Goal: Task Accomplishment & Management: Use online tool/utility

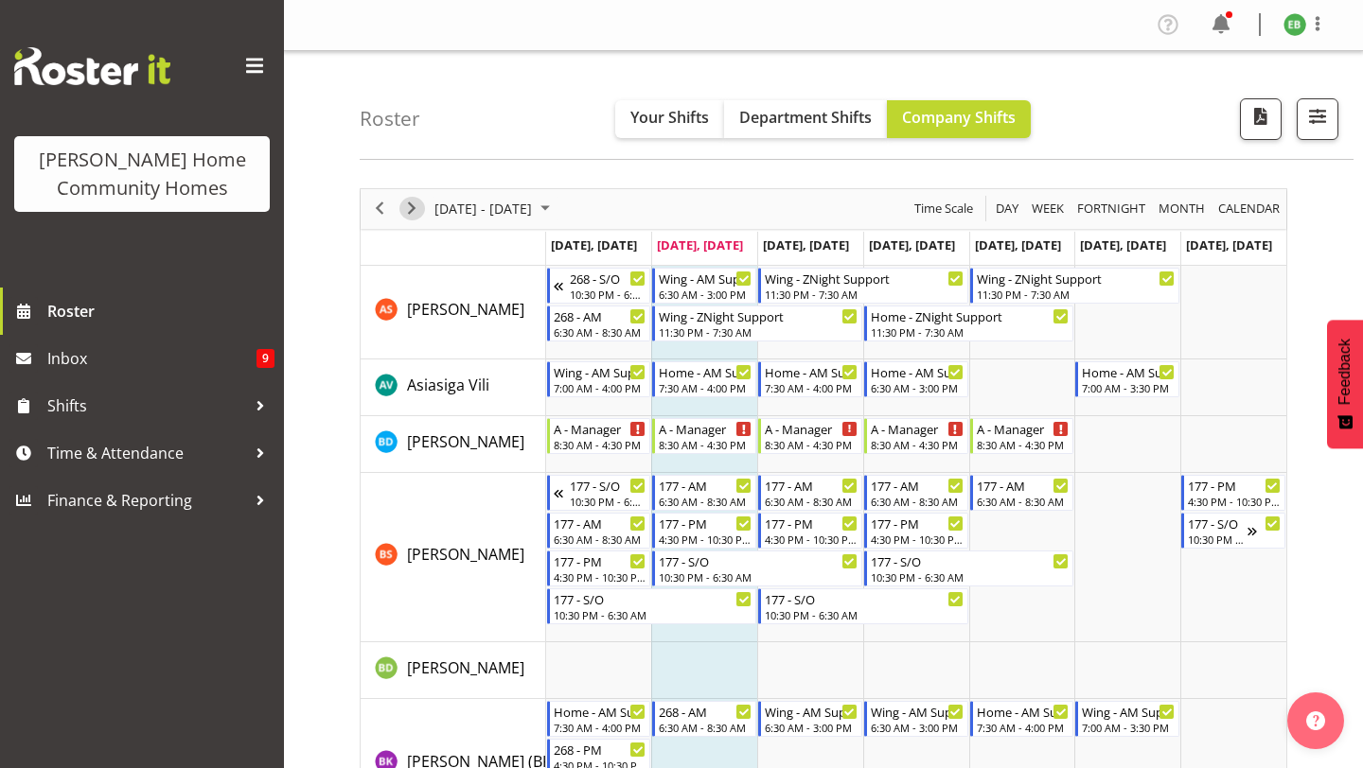
click at [405, 214] on span "Next" at bounding box center [411, 209] width 23 height 24
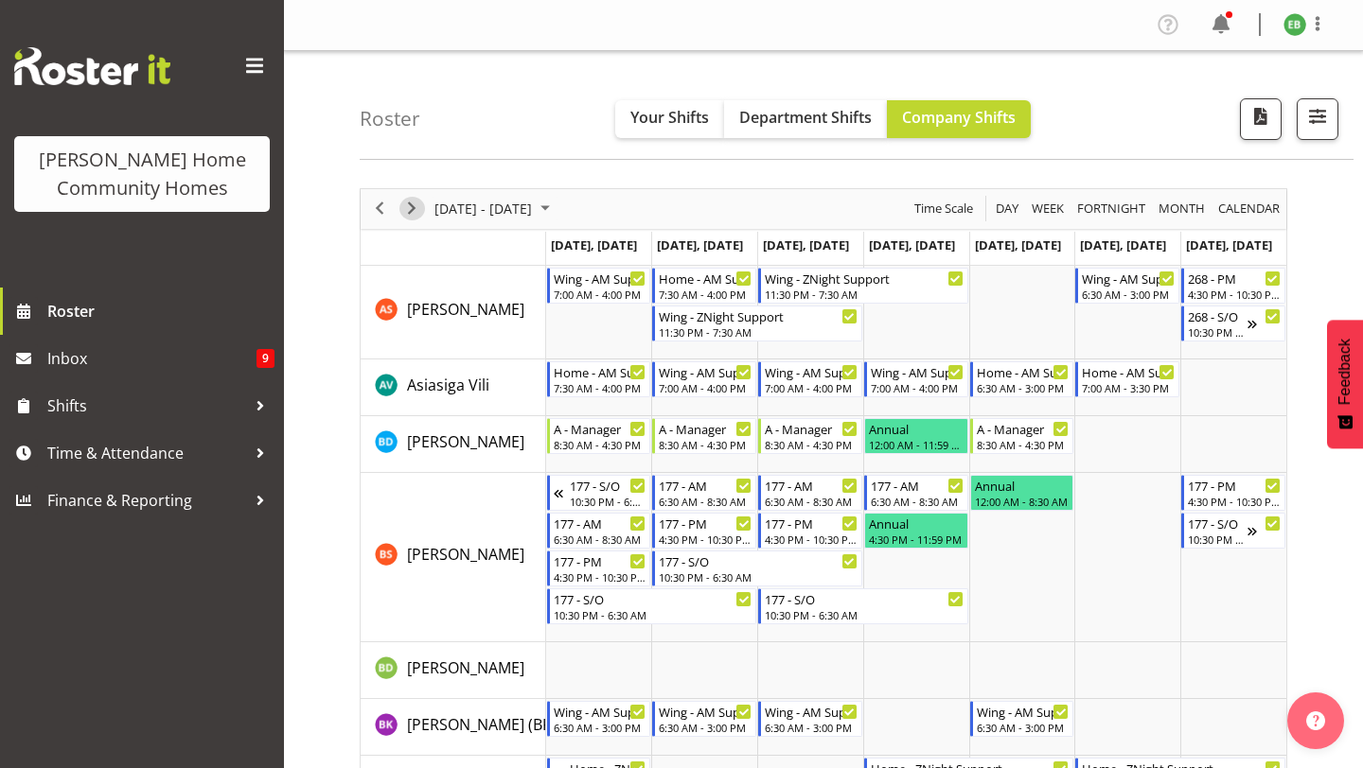
click at [410, 207] on span "Next" at bounding box center [411, 209] width 23 height 24
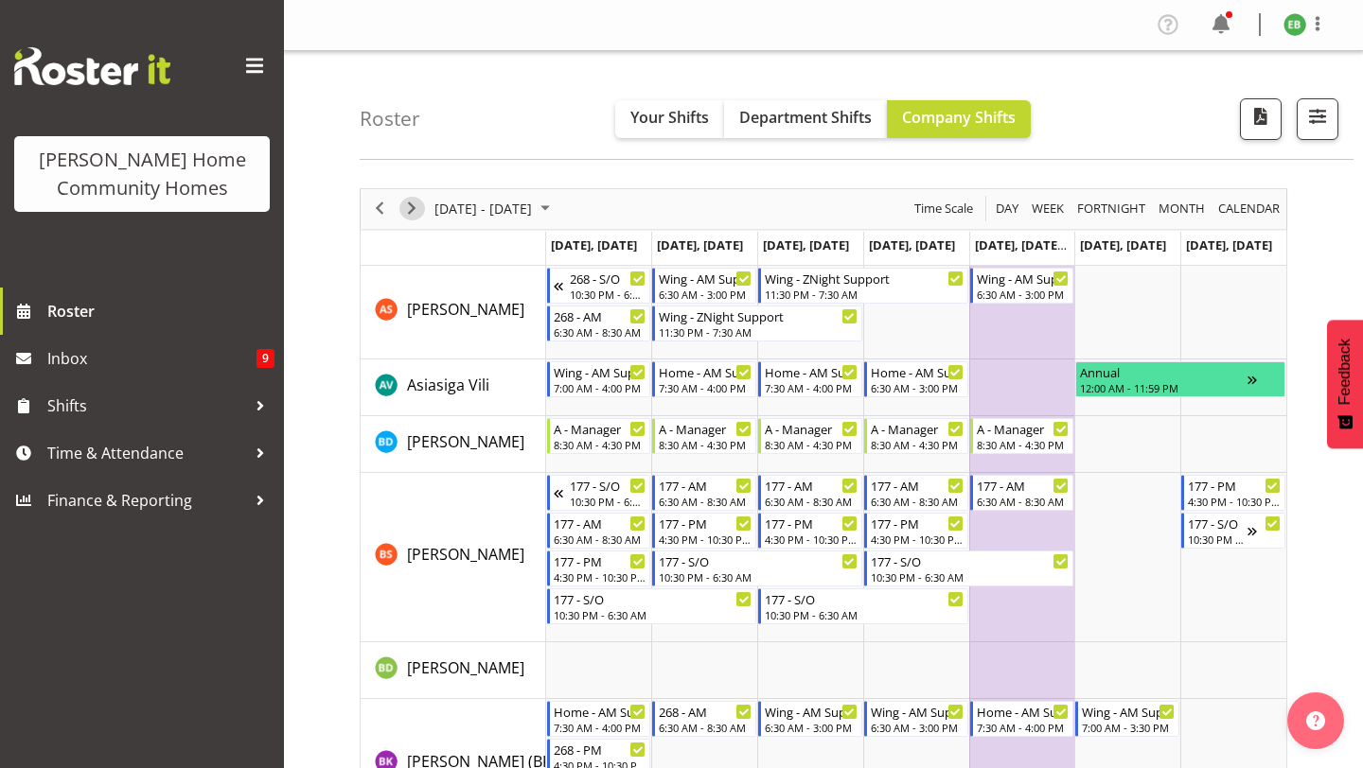
click at [413, 203] on span "Next" at bounding box center [411, 209] width 23 height 24
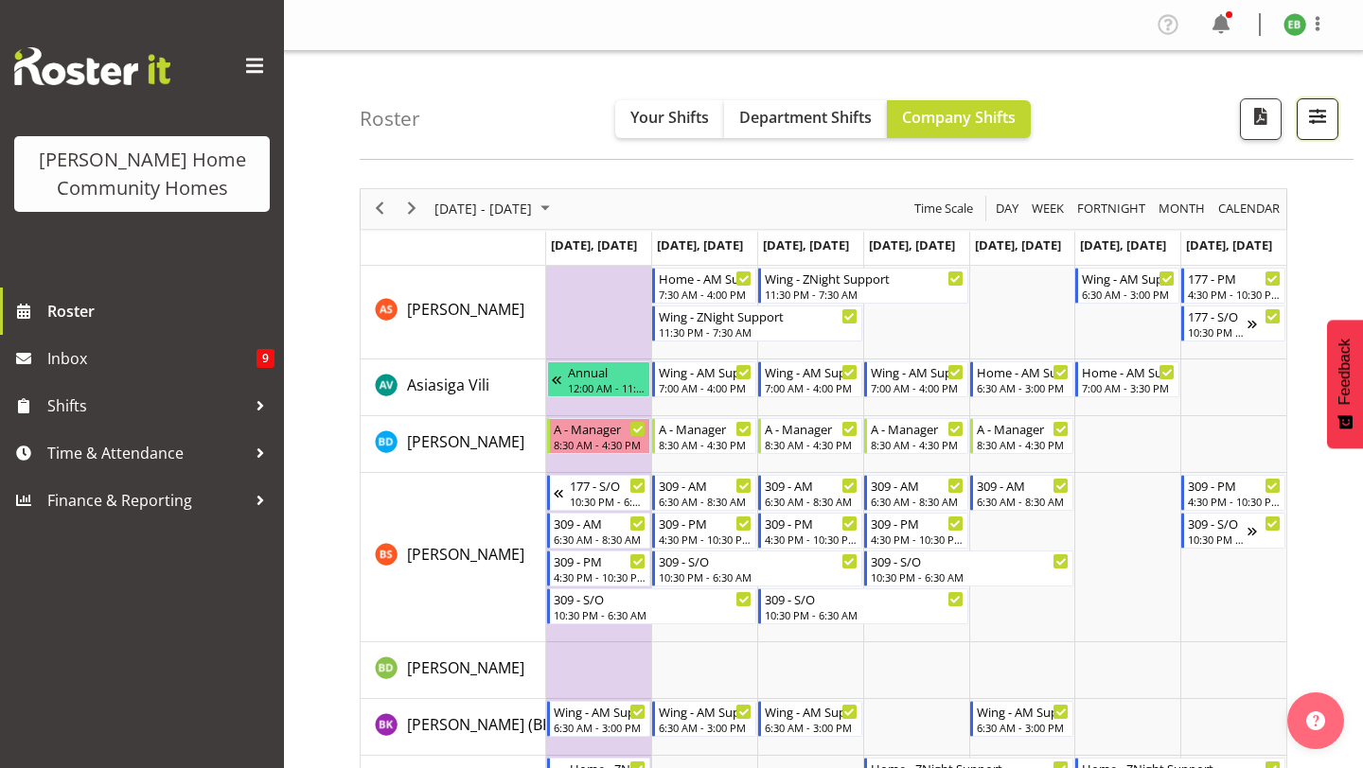
click at [1318, 134] on button "button" at bounding box center [1317, 119] width 42 height 42
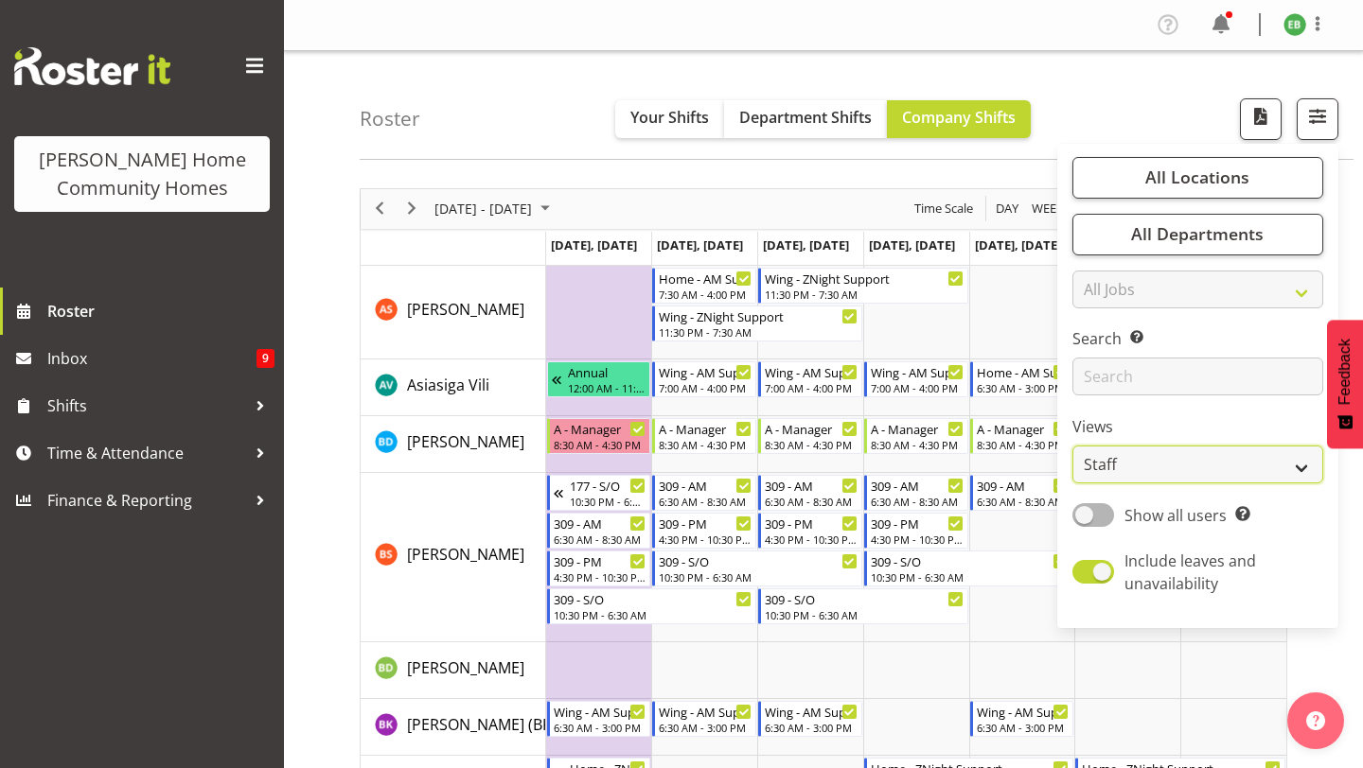
click at [1193, 467] on select "Staff Role Shift - Horizontal Shift - Vertical Staff - Location" at bounding box center [1197, 465] width 251 height 38
select select "role"
click at [1073, 446] on select "Staff Role Shift - Horizontal Shift - Vertical Staff - Location" at bounding box center [1197, 465] width 251 height 38
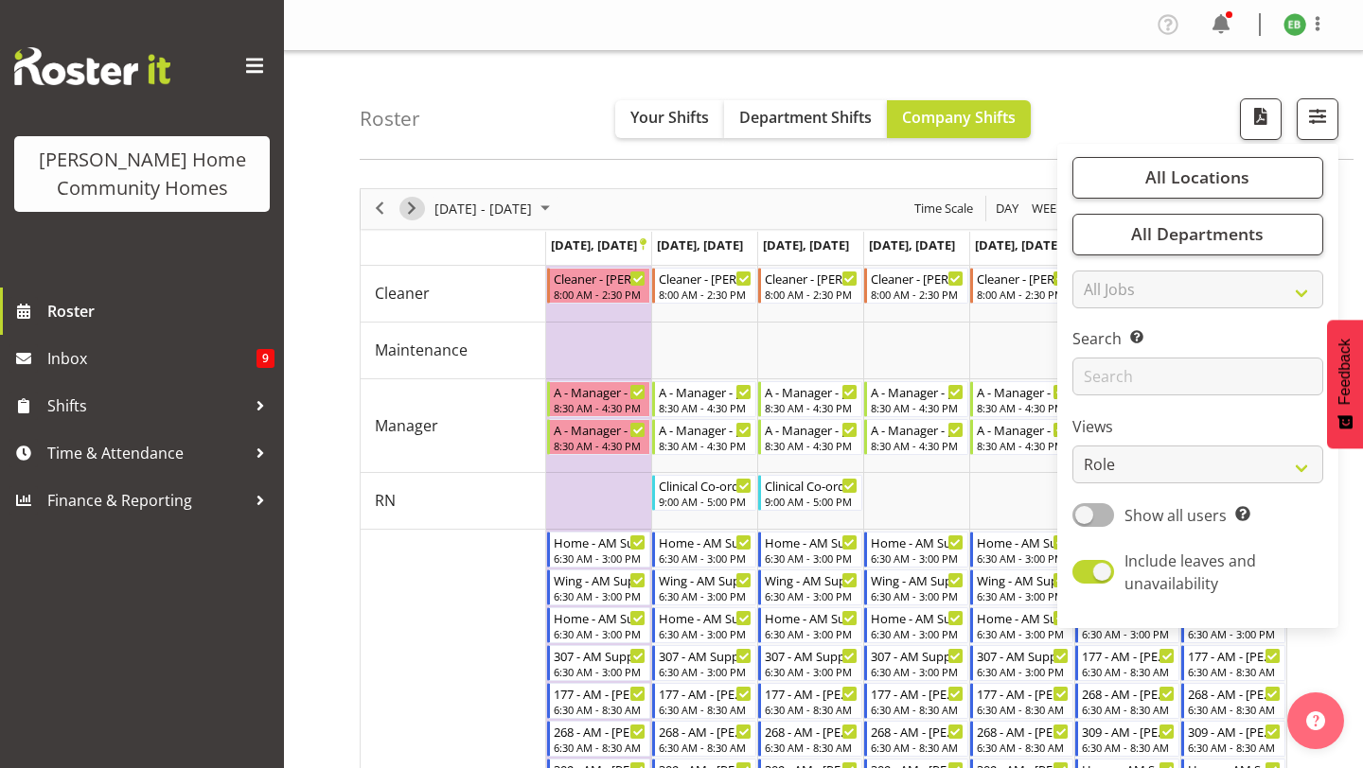
click at [409, 205] on span "Next" at bounding box center [411, 209] width 23 height 24
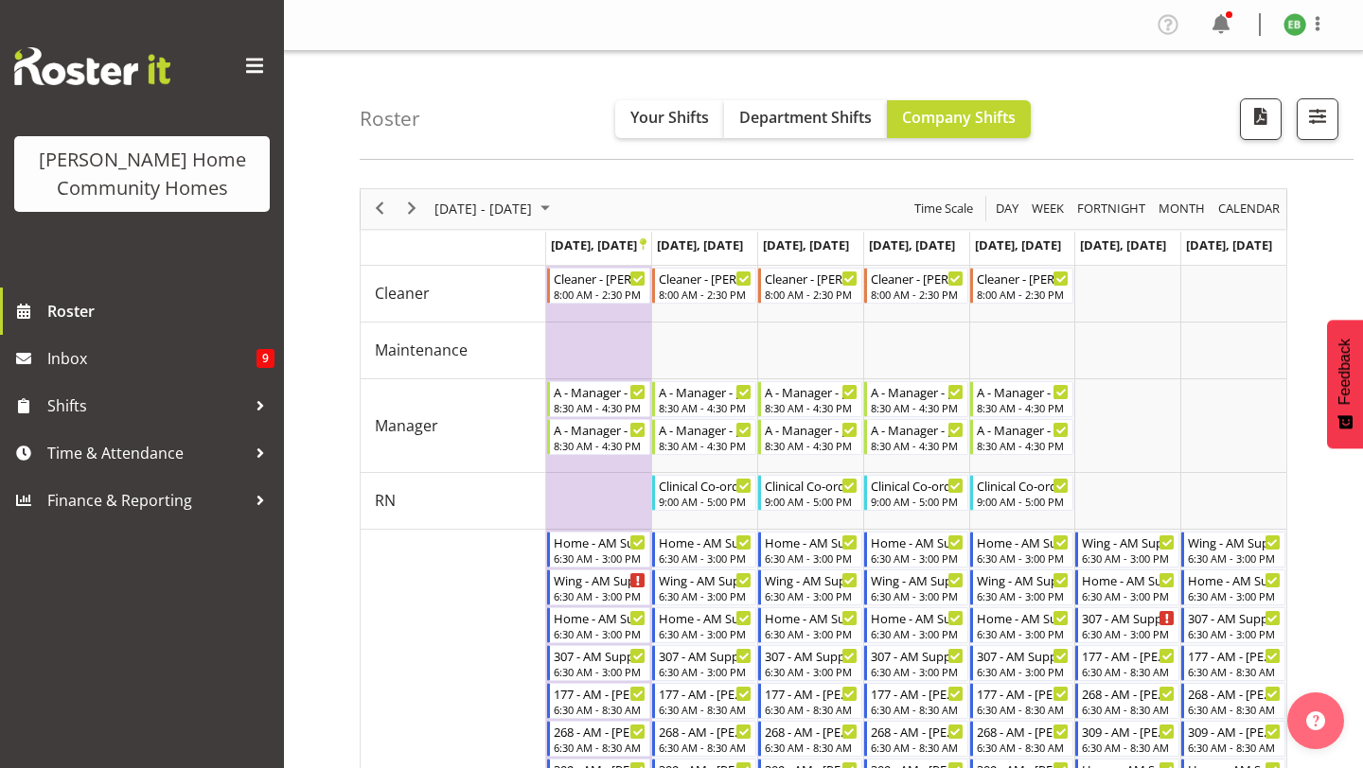
click at [410, 194] on div "next period" at bounding box center [412, 209] width 32 height 40
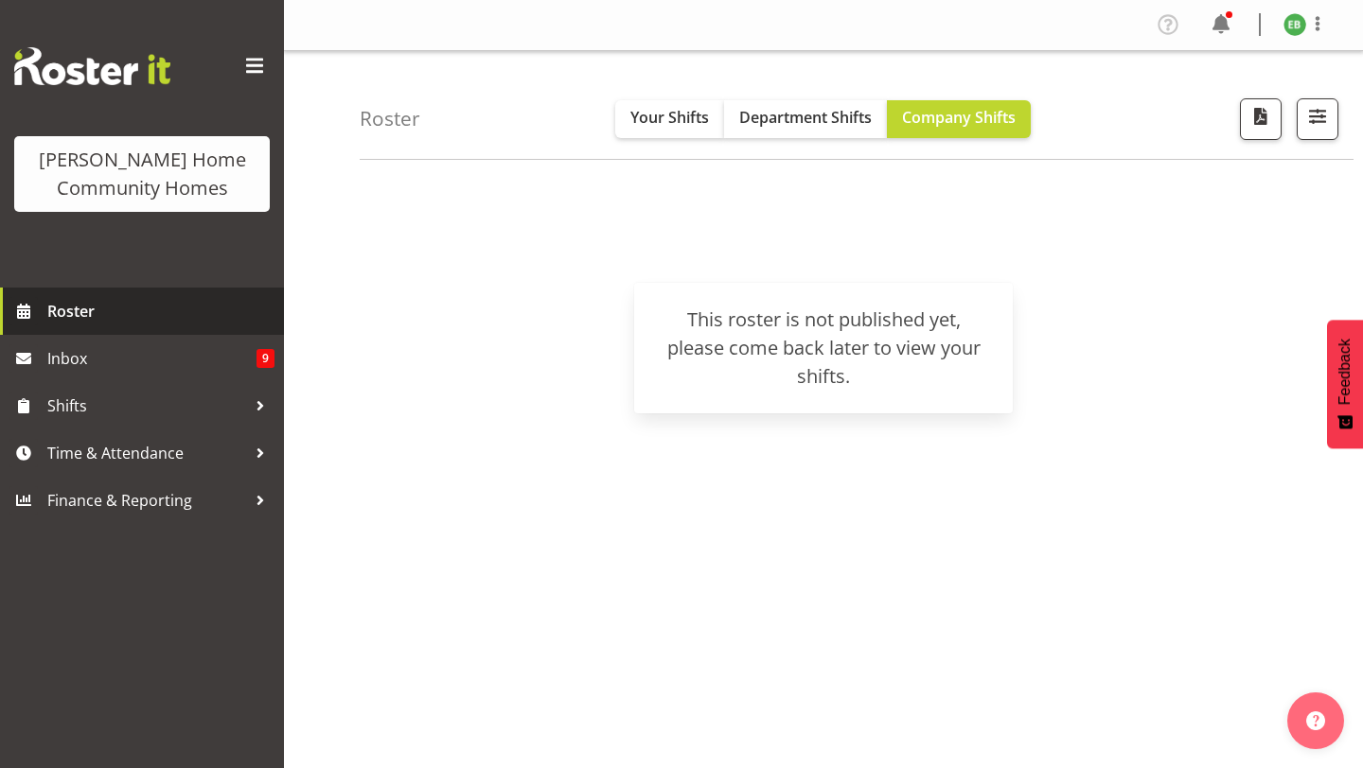
click at [87, 300] on span "Roster" at bounding box center [160, 311] width 227 height 28
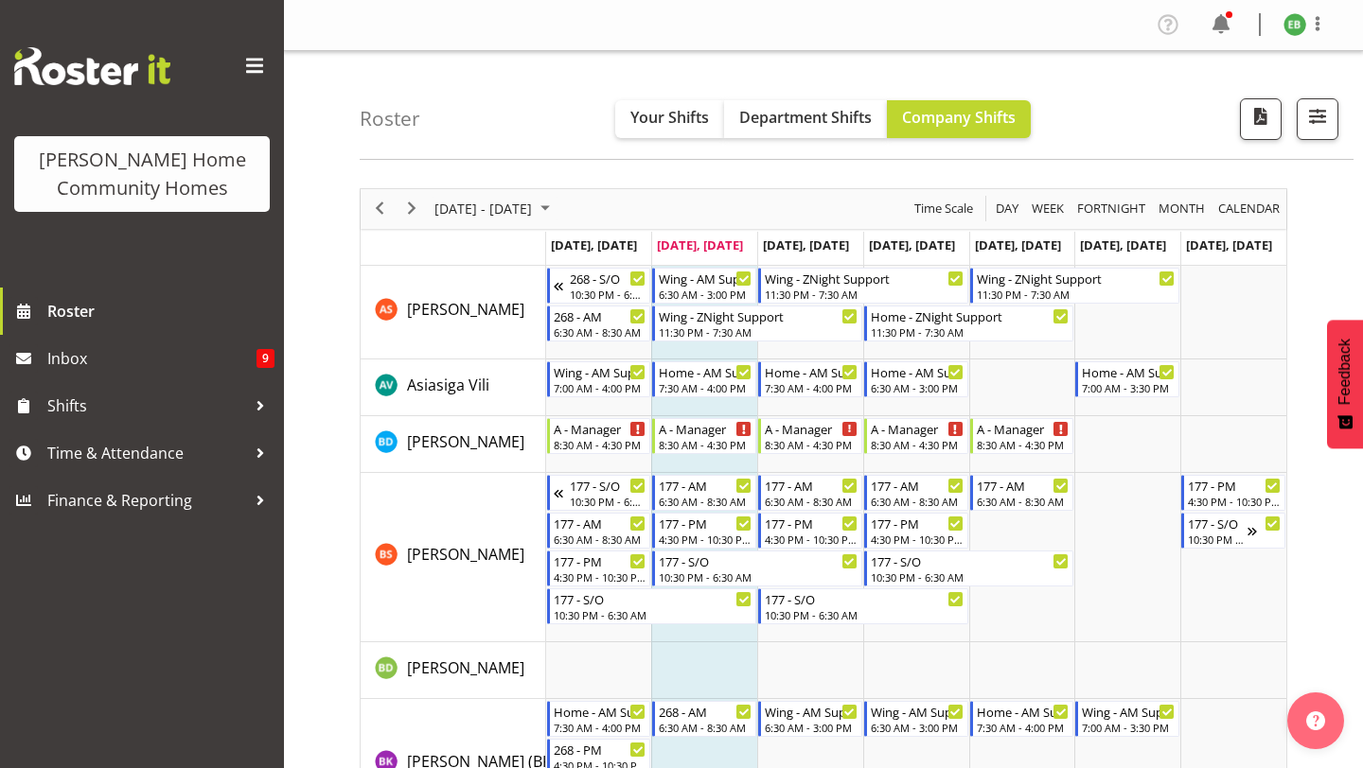
click at [414, 209] on span "Next" at bounding box center [411, 209] width 23 height 24
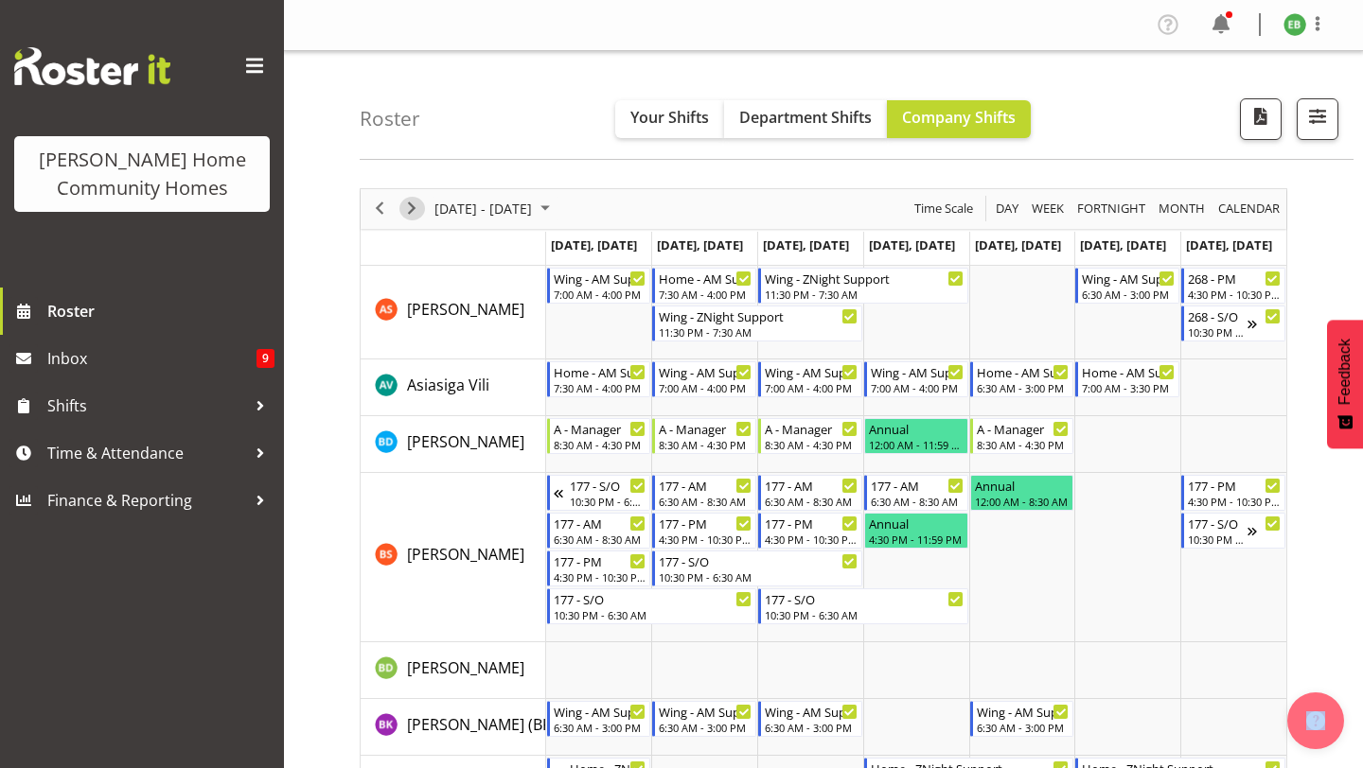
click at [409, 217] on span "Next" at bounding box center [411, 209] width 23 height 24
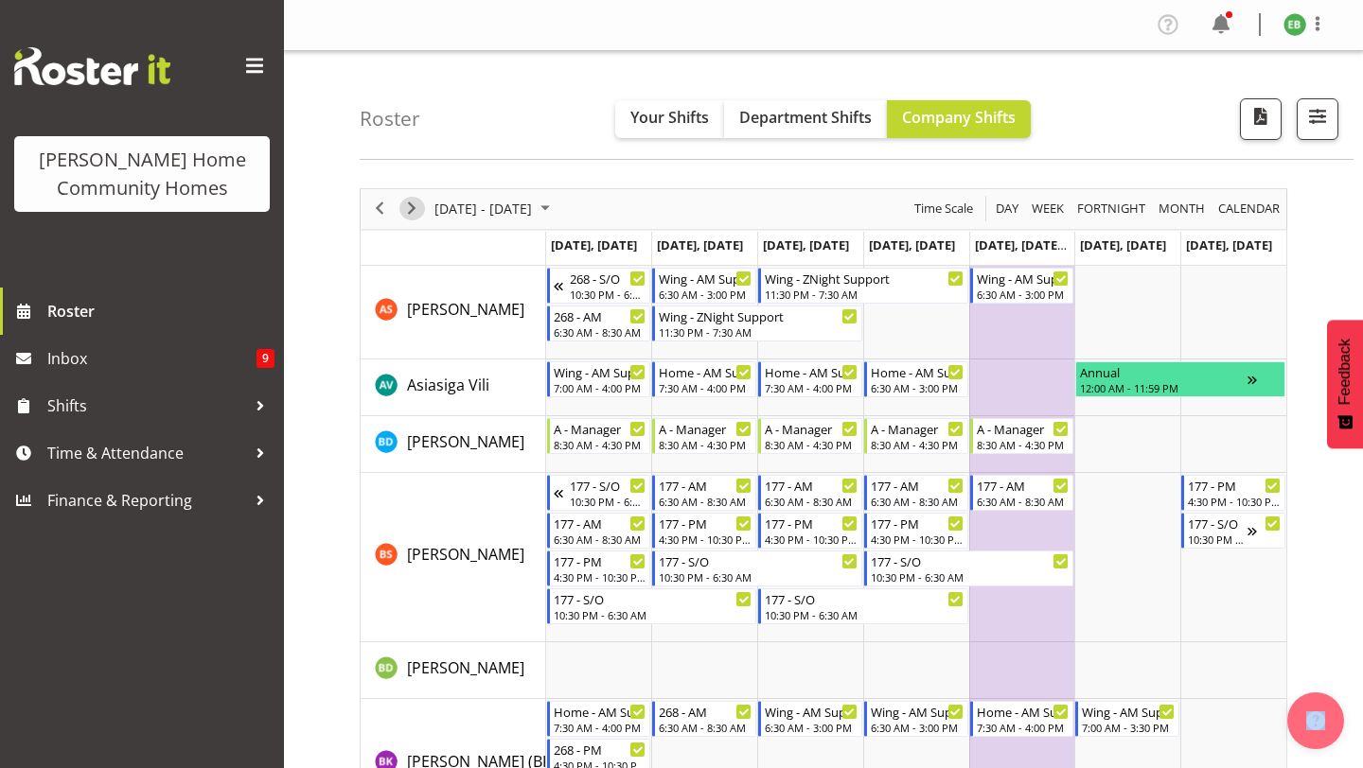
click at [410, 217] on span "Next" at bounding box center [411, 209] width 23 height 24
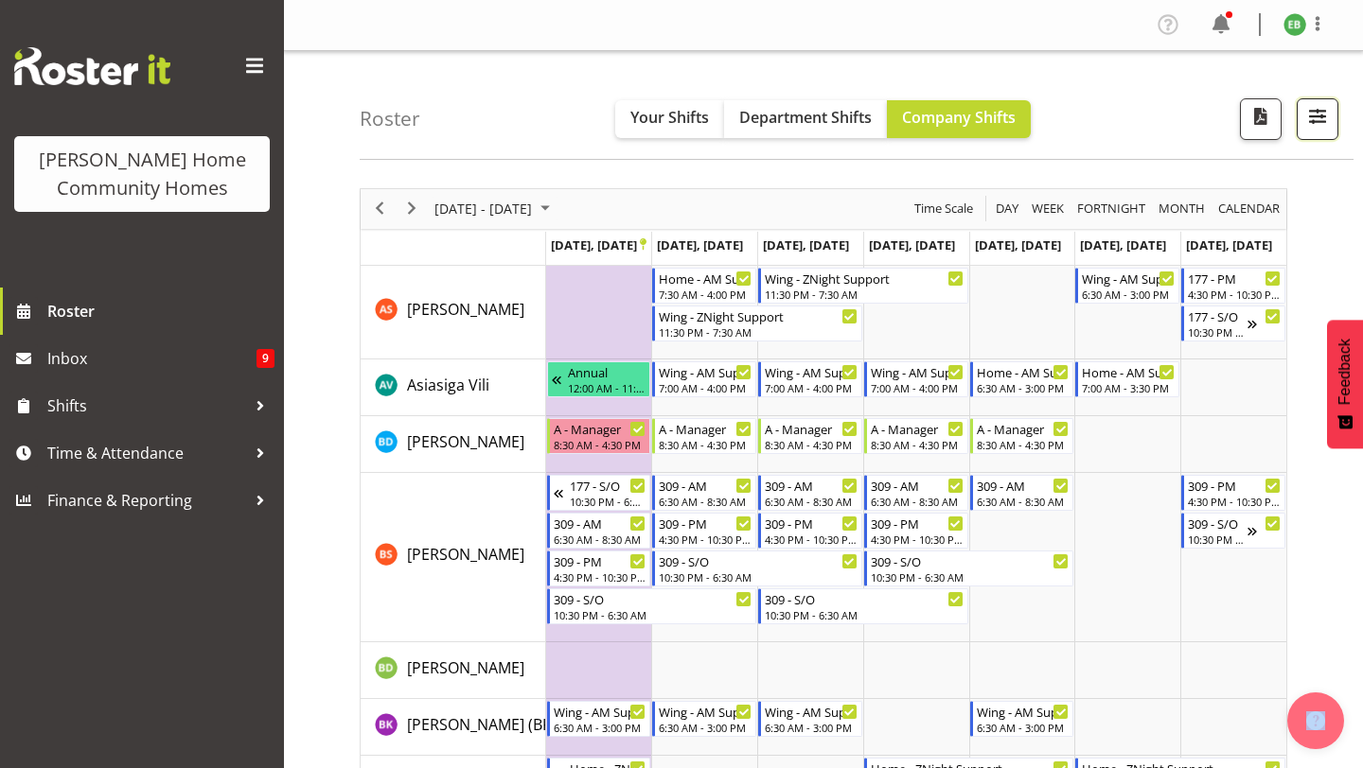
click at [1330, 125] on span "button" at bounding box center [1317, 116] width 25 height 25
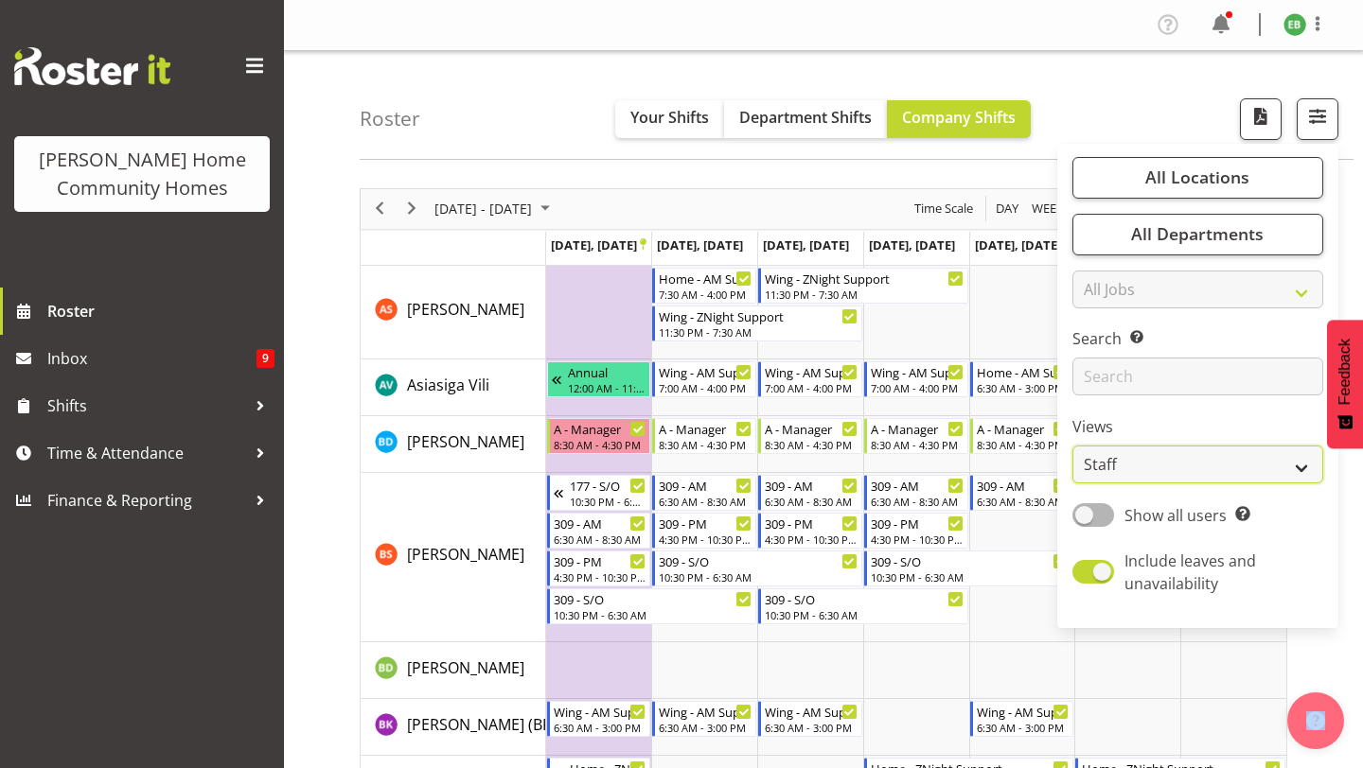
click at [1210, 483] on select "Staff Role Shift - Horizontal Shift - Vertical Staff - Location" at bounding box center [1197, 465] width 251 height 38
click at [1073, 446] on select "Staff Role Shift - Horizontal Shift - Vertical Staff - Location" at bounding box center [1197, 465] width 251 height 38
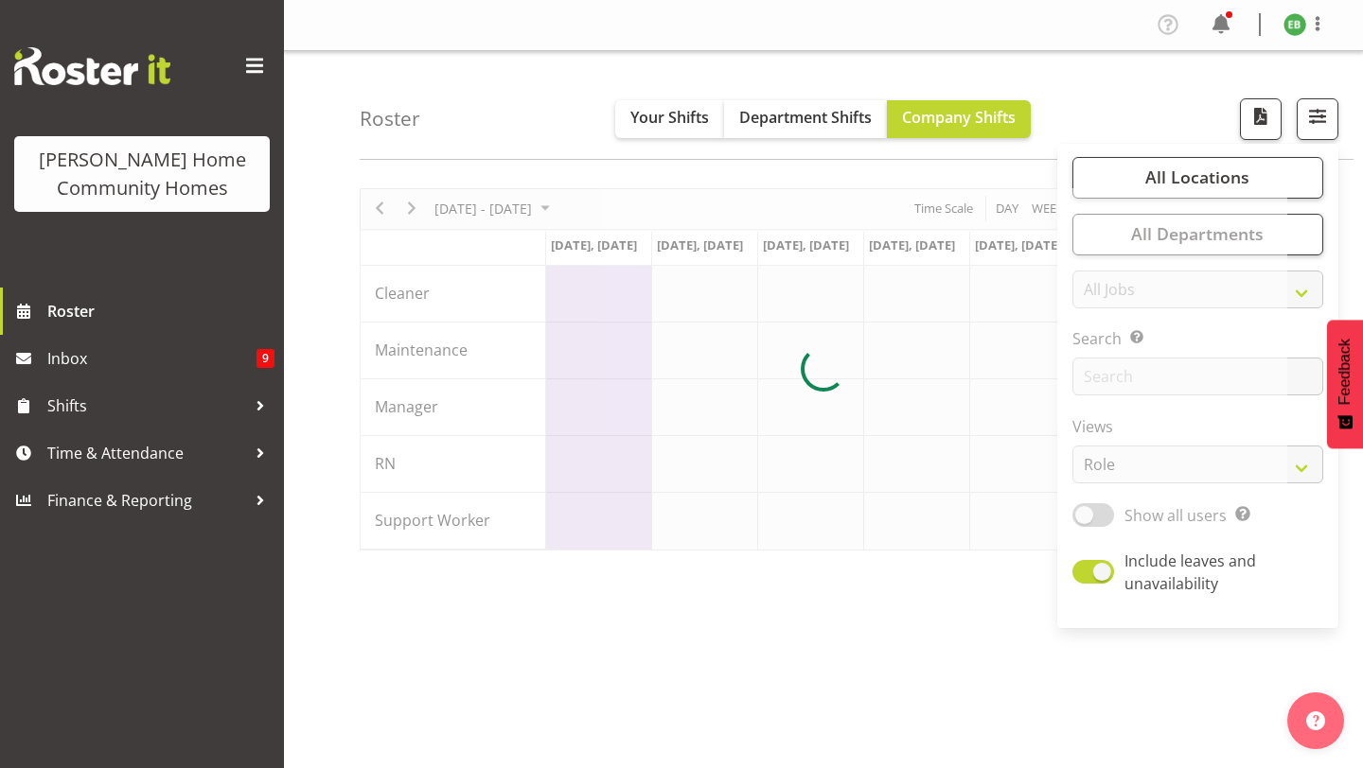
click at [1050, 137] on div "Roster Your Shifts Department Shifts Company Shifts All Locations Clear 177 Hal…" at bounding box center [857, 105] width 994 height 109
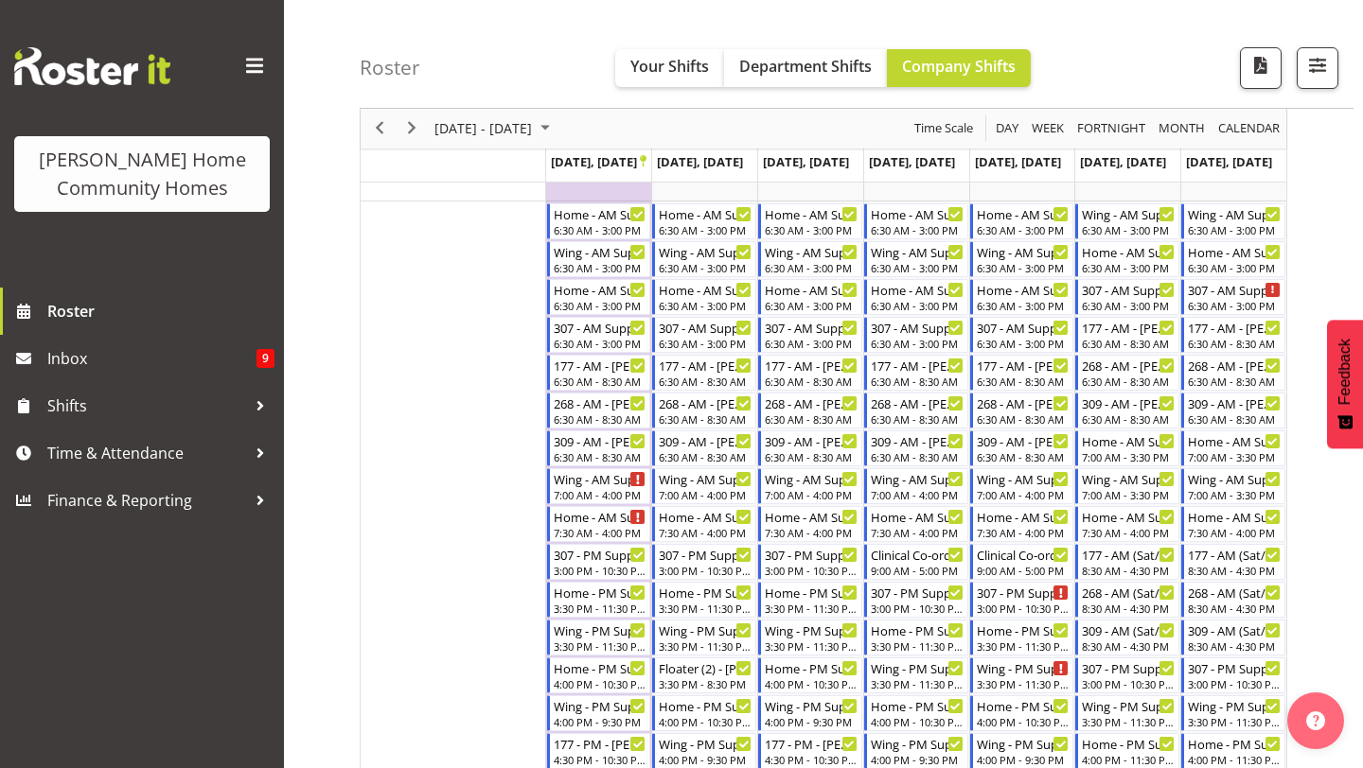
scroll to position [325, 0]
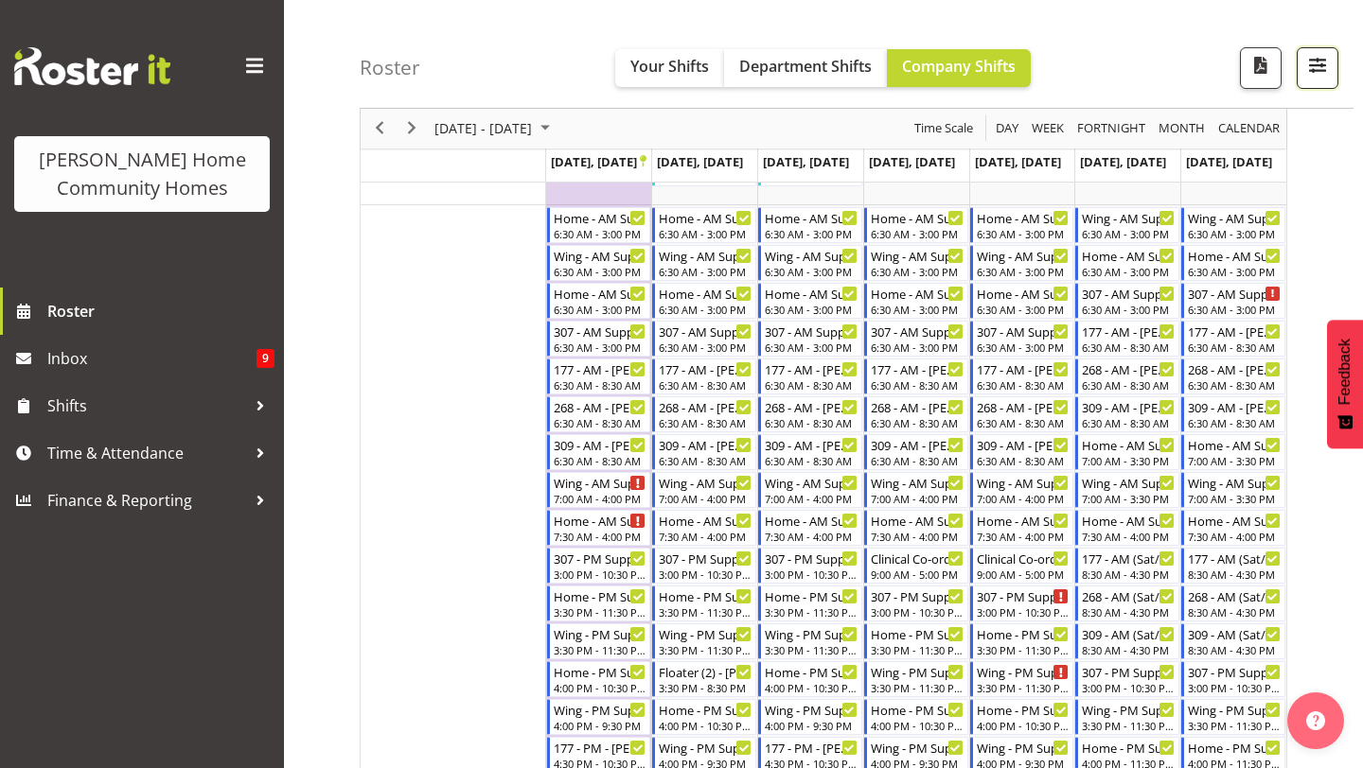
click at [1310, 83] on button "button" at bounding box center [1317, 68] width 42 height 42
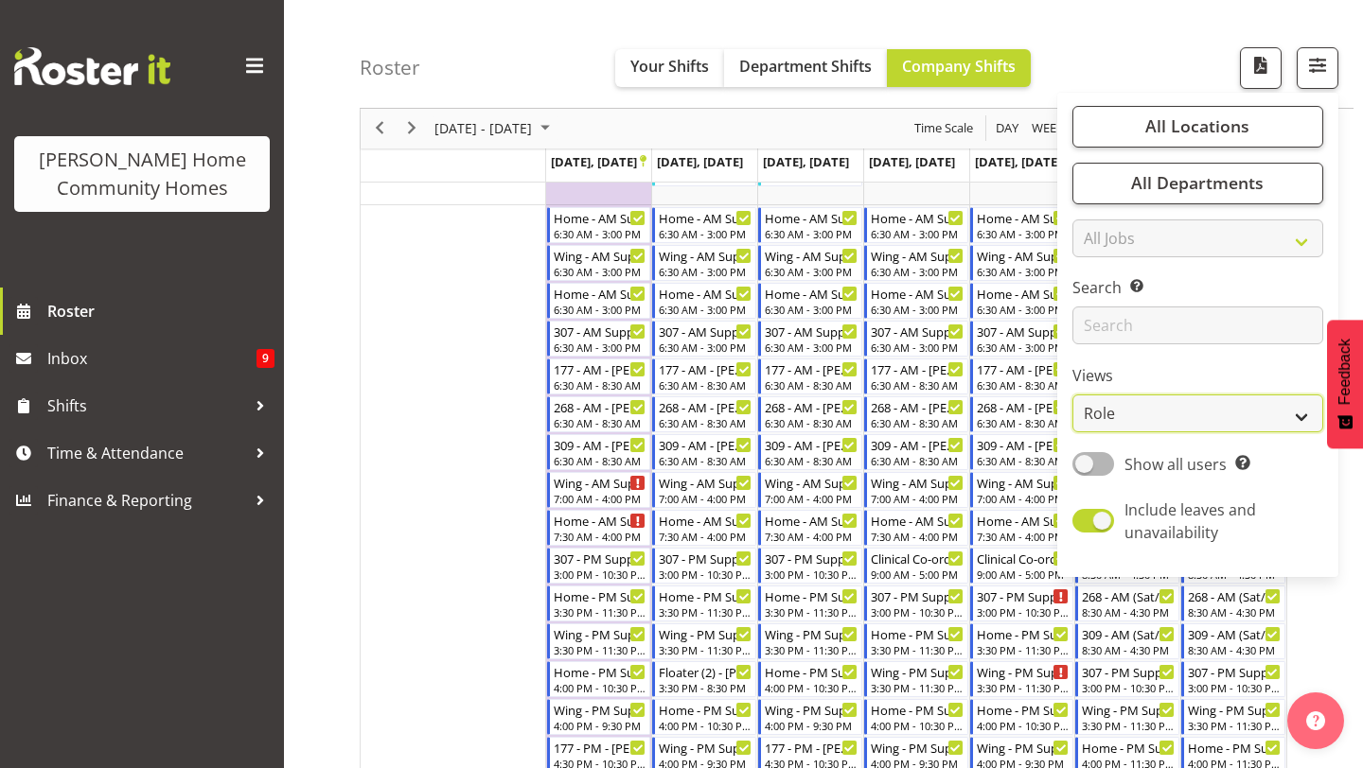
click at [1225, 421] on select "Staff Role Shift - Horizontal Shift - Vertical Staff - Location" at bounding box center [1197, 415] width 251 height 38
select select "staff"
click at [1073, 396] on select "Staff Role Shift - Horizontal Shift - Vertical Staff - Location" at bounding box center [1197, 415] width 251 height 38
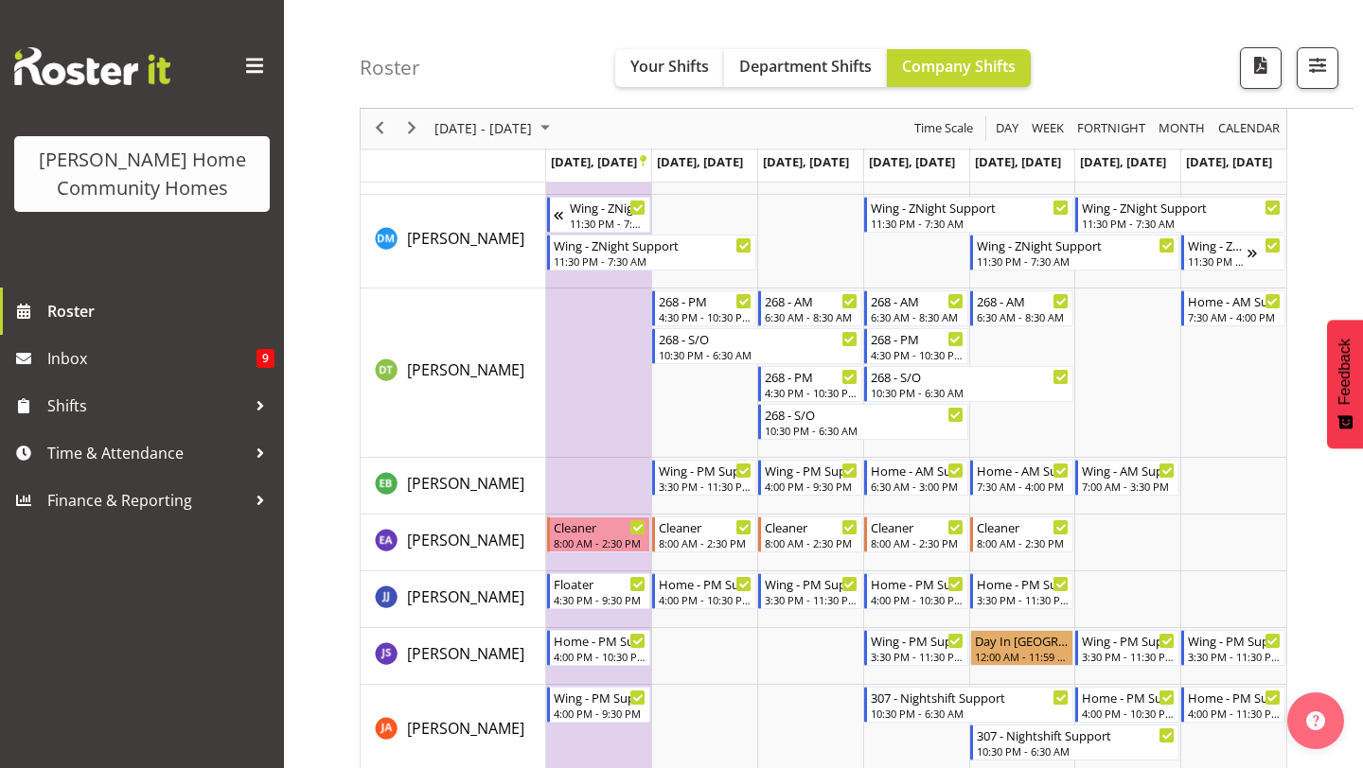
scroll to position [714, 0]
